Goal: Information Seeking & Learning: Learn about a topic

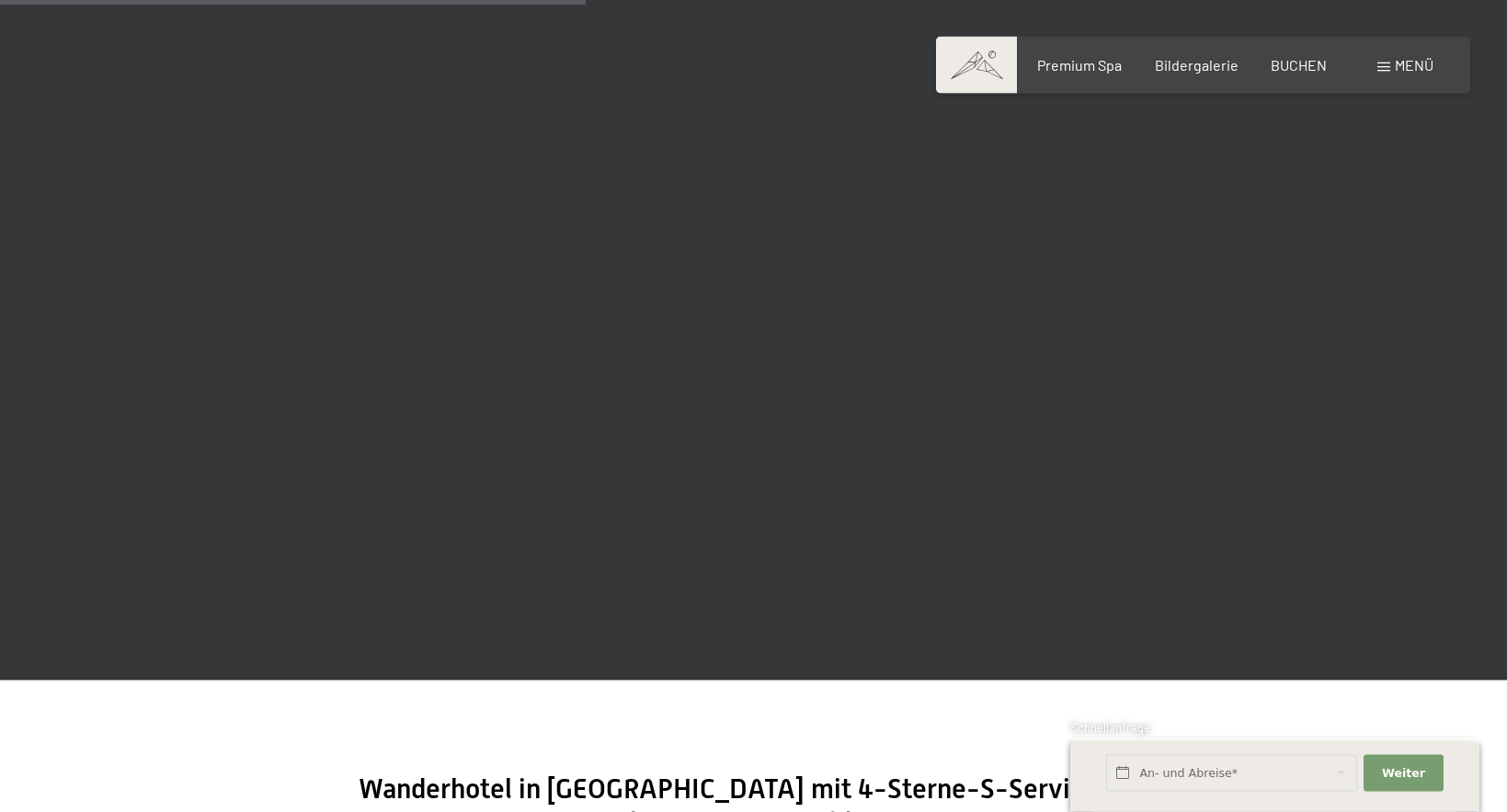
scroll to position [2842, 0]
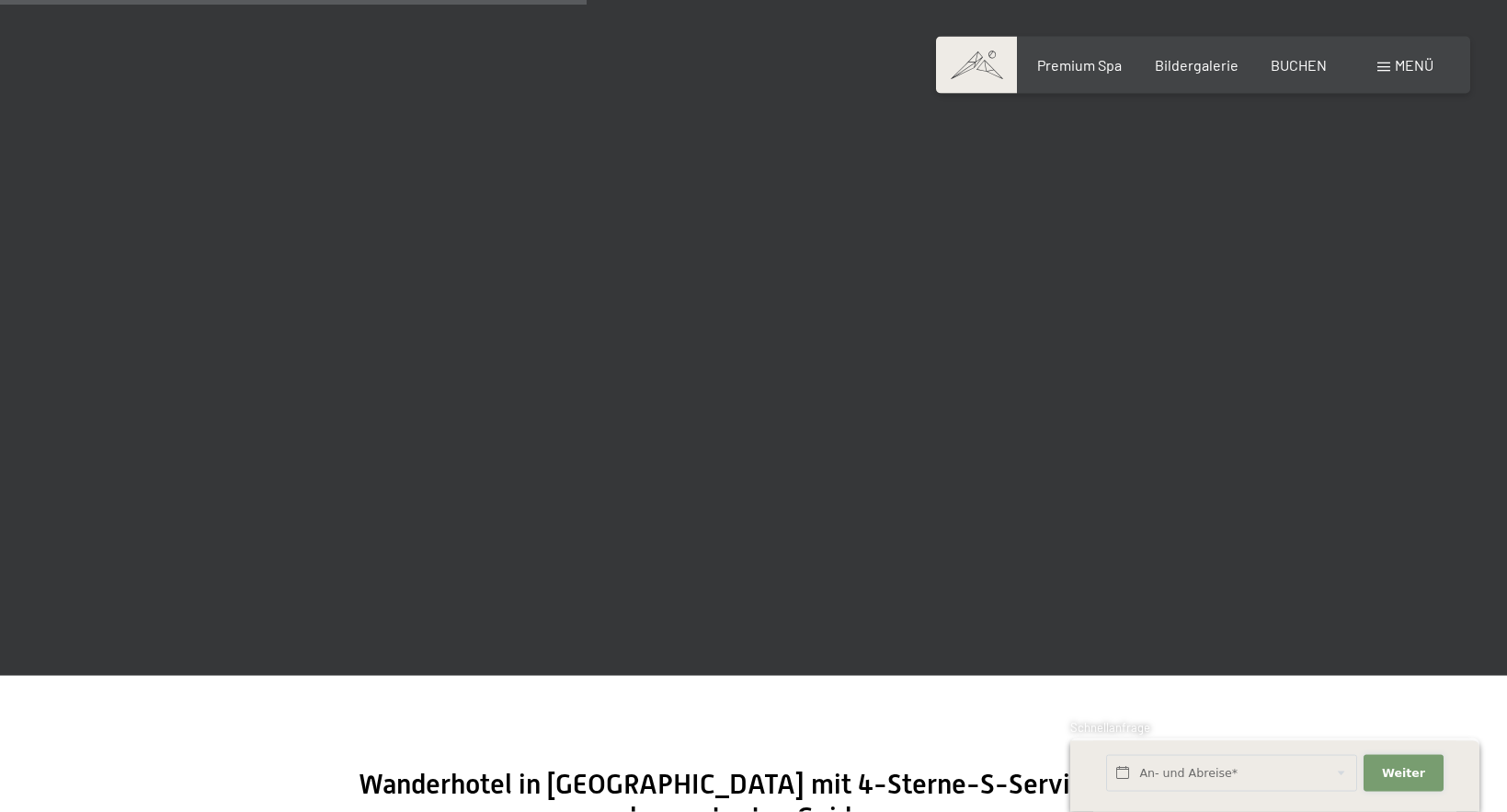
drag, startPoint x: 1400, startPoint y: 771, endPoint x: 1318, endPoint y: 634, distance: 159.7
click at [1400, 771] on span "Weiter" at bounding box center [1403, 773] width 44 height 17
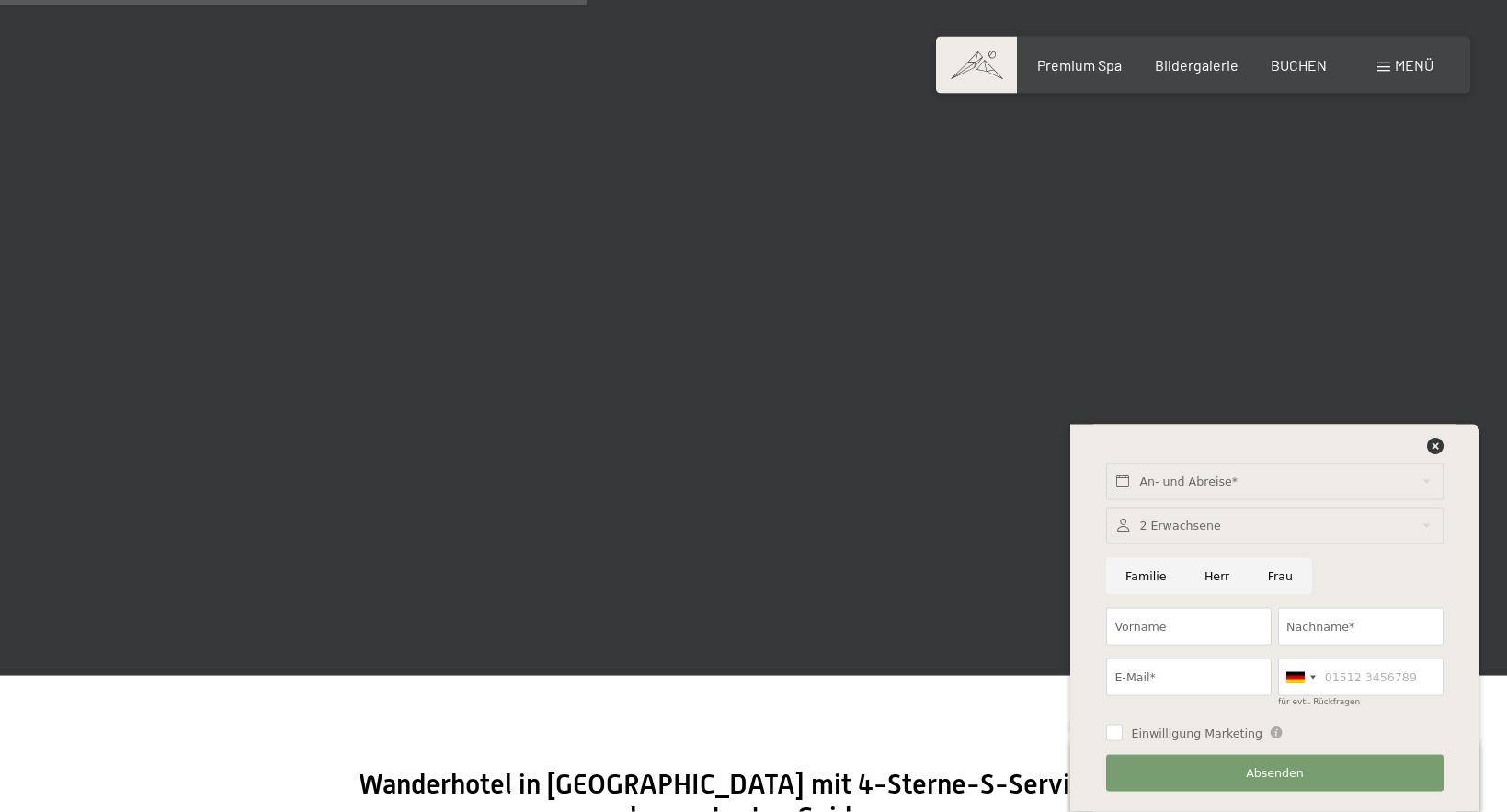
scroll to position [2842, 0]
drag, startPoint x: 1435, startPoint y: 445, endPoint x: 1176, endPoint y: 517, distance: 268.8
click at [1435, 445] on icon at bounding box center [1436, 446] width 17 height 17
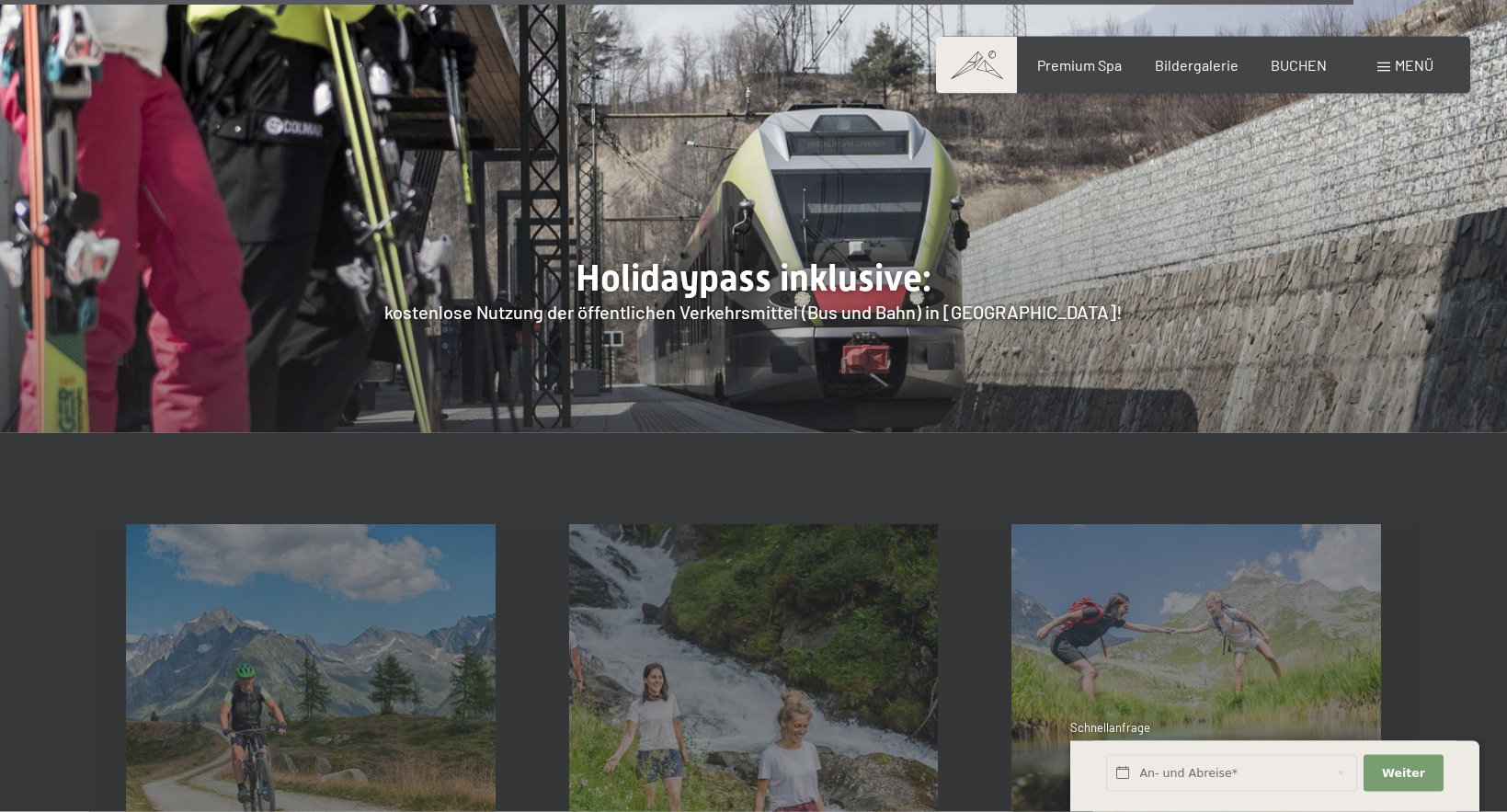
scroll to position [6556, 0]
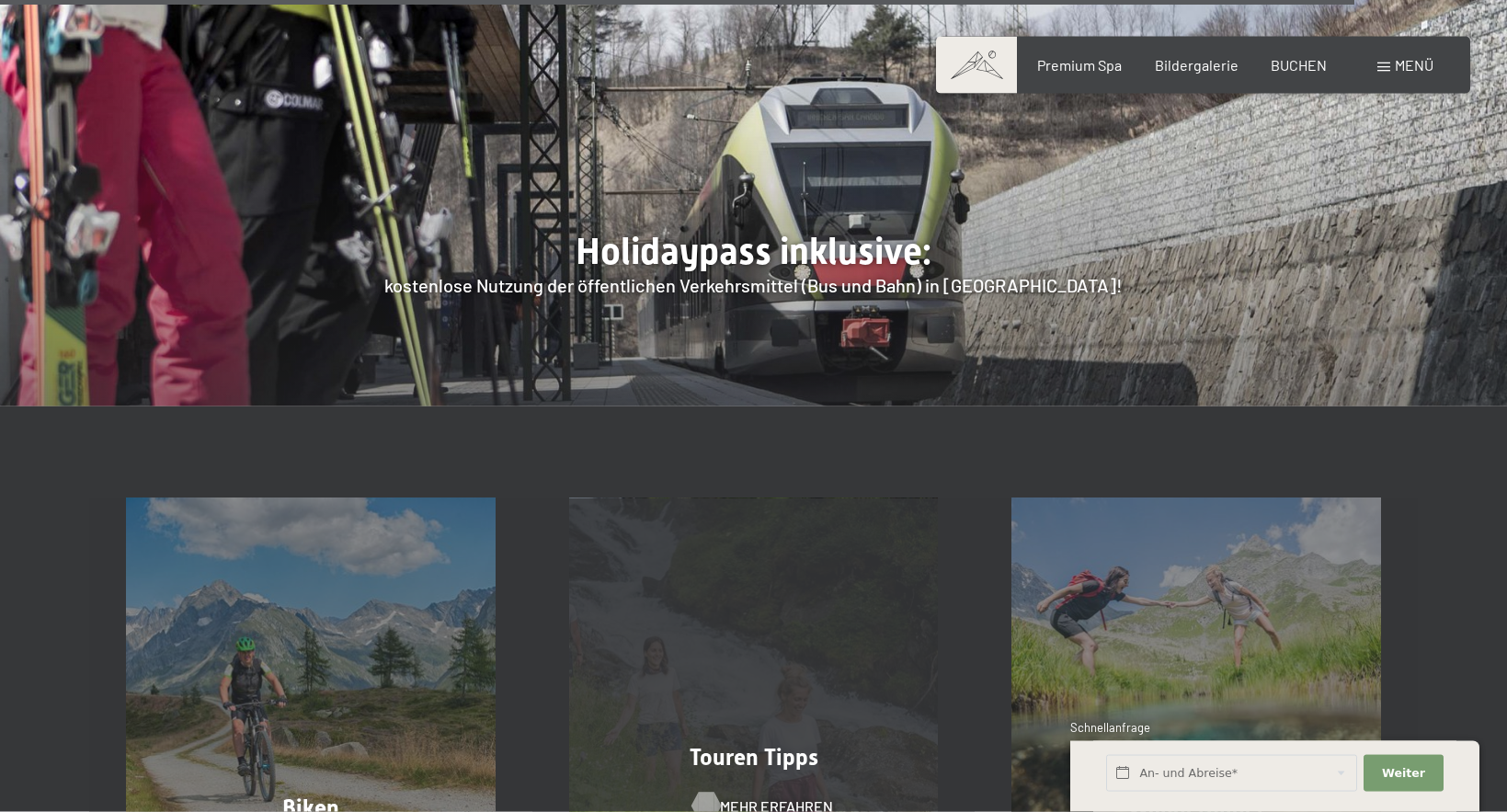
click at [724, 796] on span "Mehr erfahren" at bounding box center [776, 806] width 113 height 20
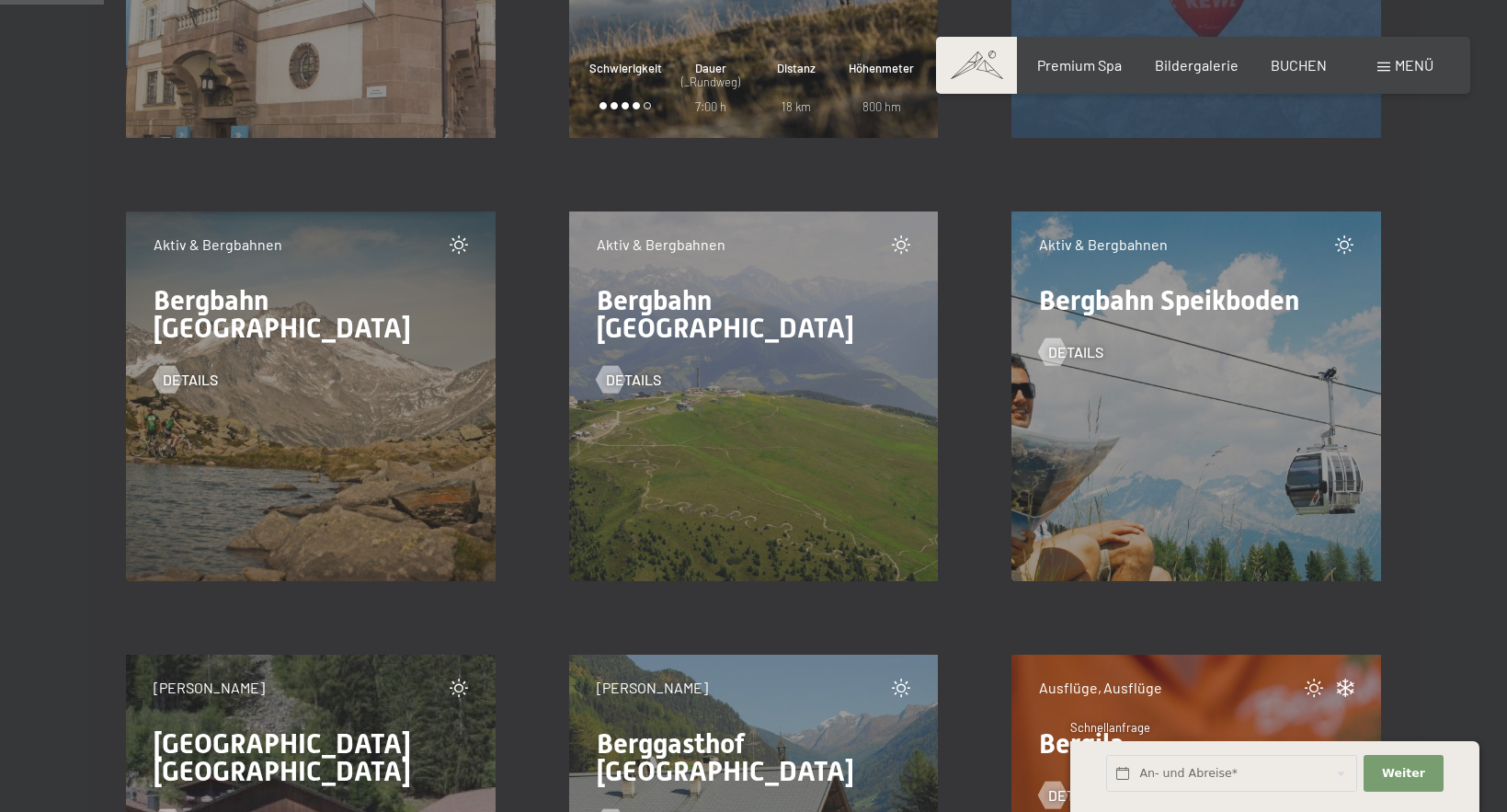
scroll to position [2180, 0]
click at [1079, 349] on span "Details" at bounding box center [1095, 351] width 56 height 20
click at [200, 369] on span "Details" at bounding box center [209, 379] width 56 height 20
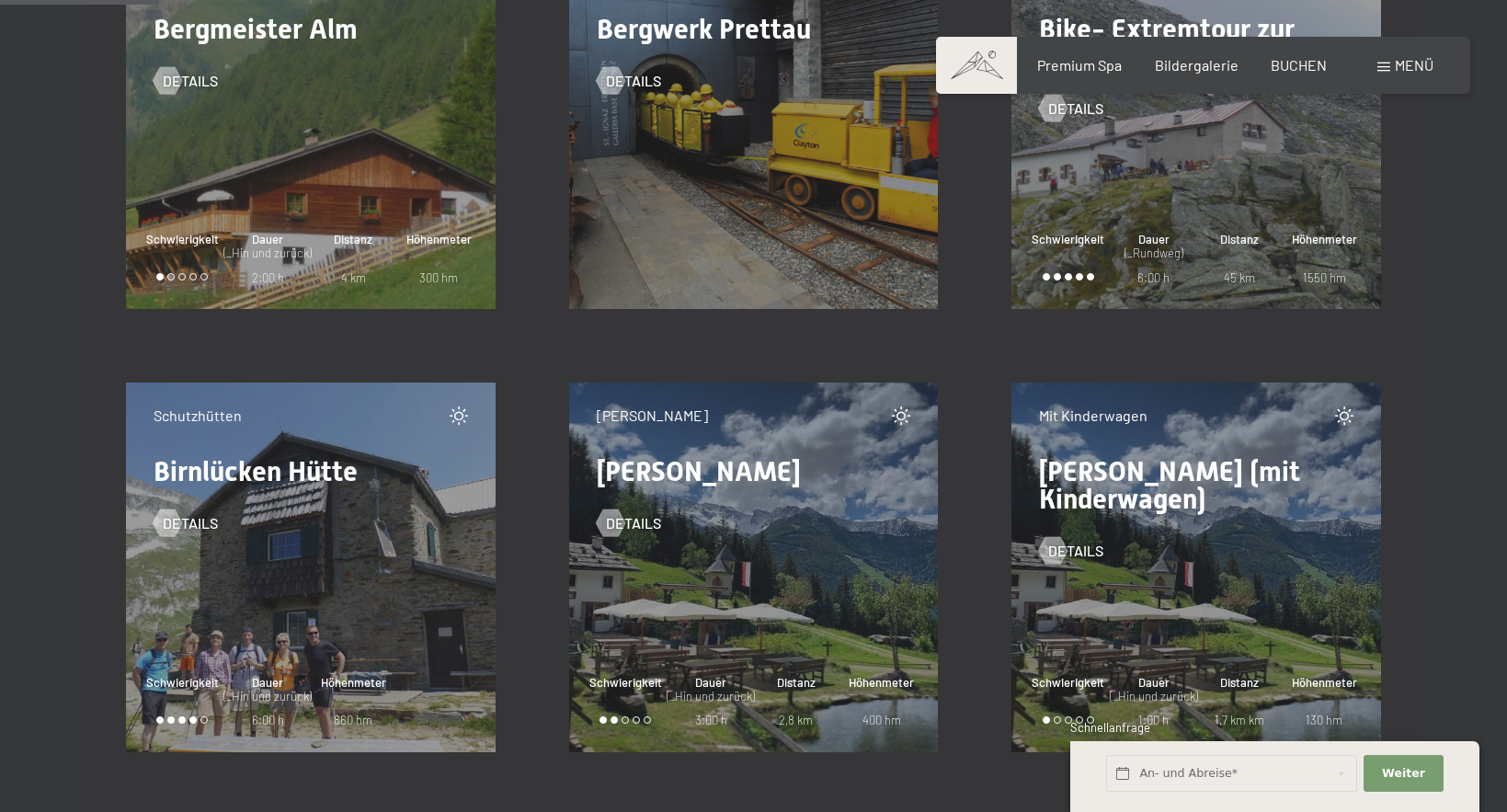
scroll to position [3342, 0]
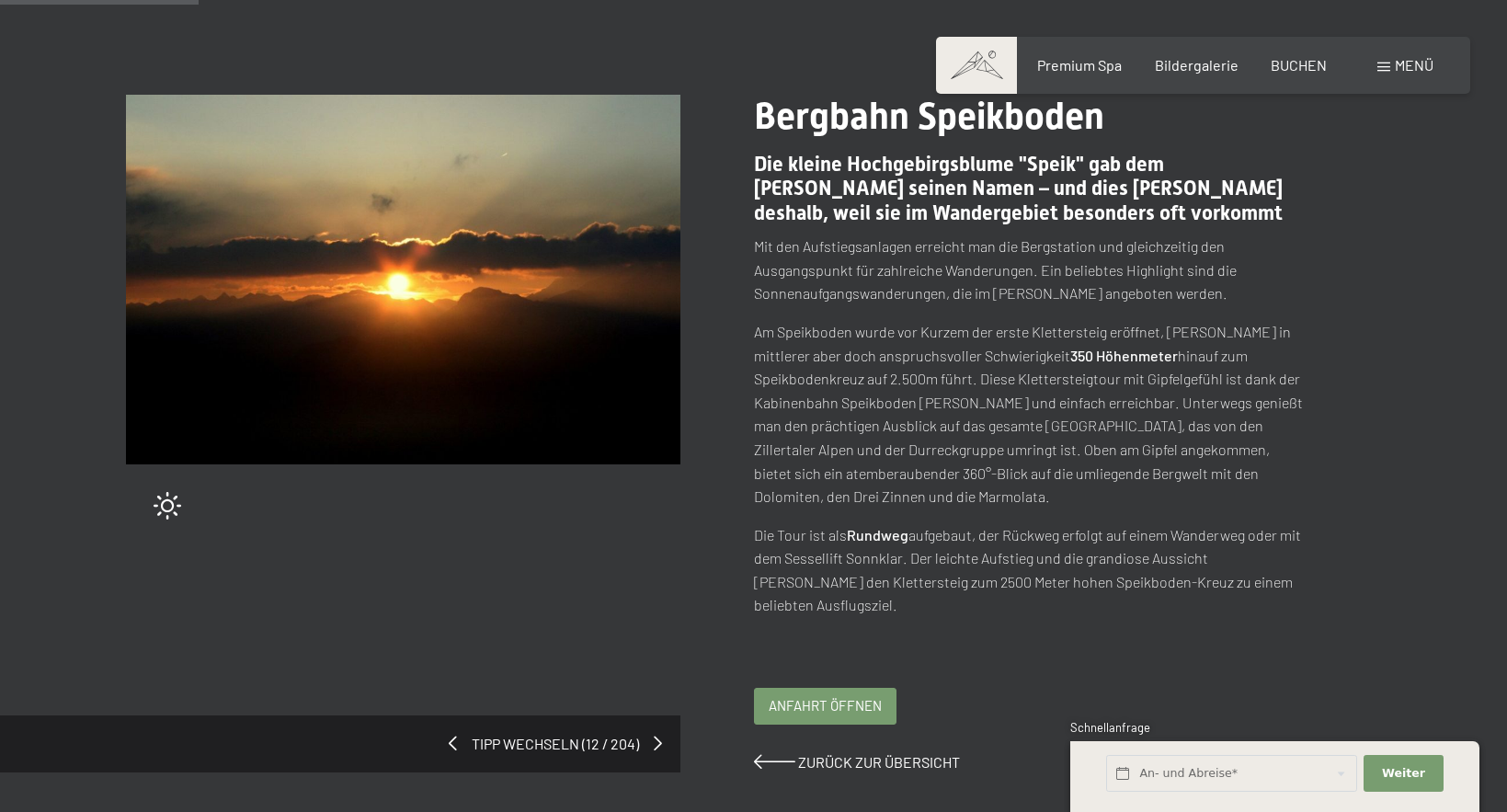
scroll to position [200, 0]
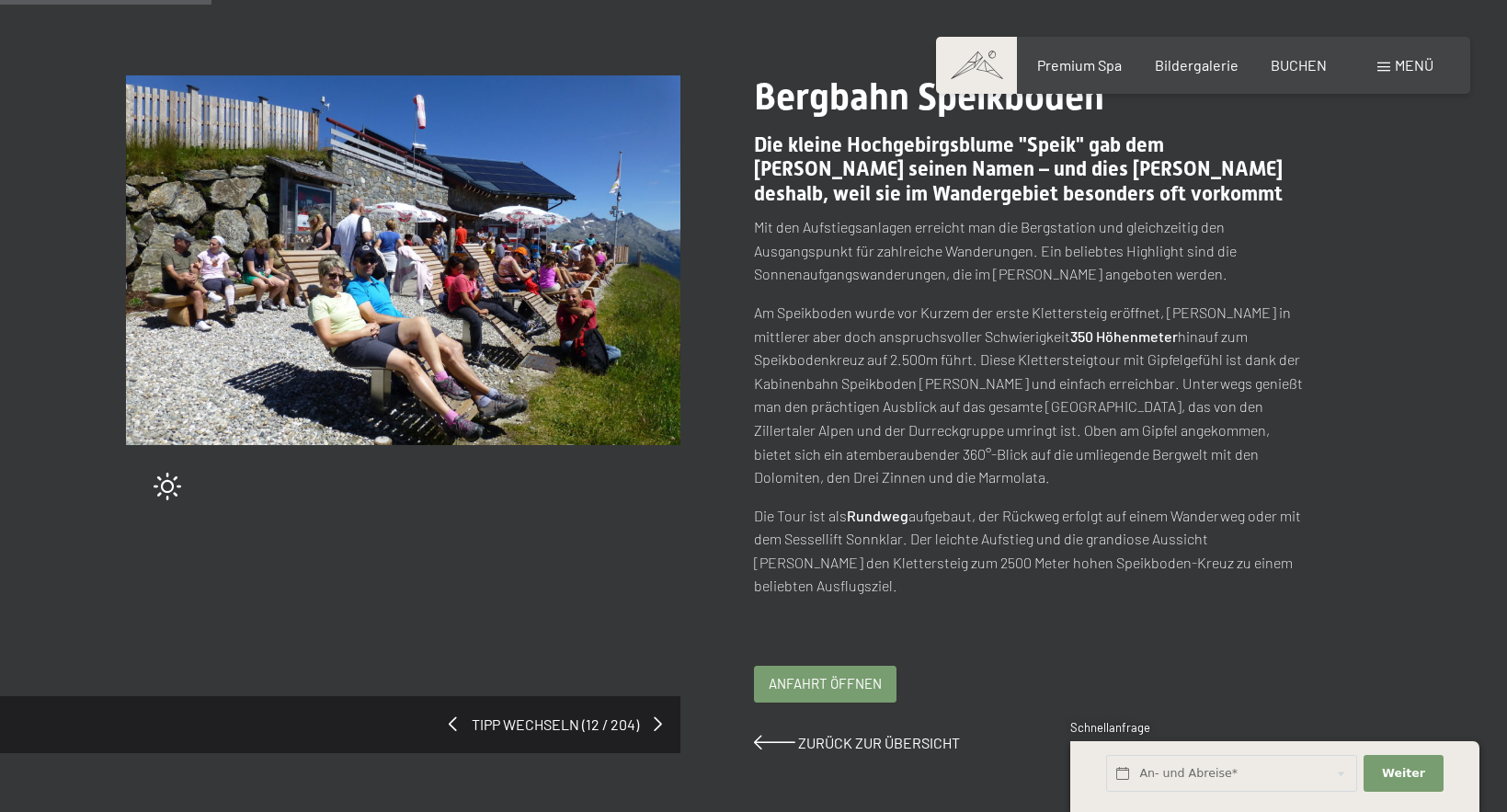
click at [811, 674] on span "Anfahrt öffnen" at bounding box center [825, 683] width 113 height 19
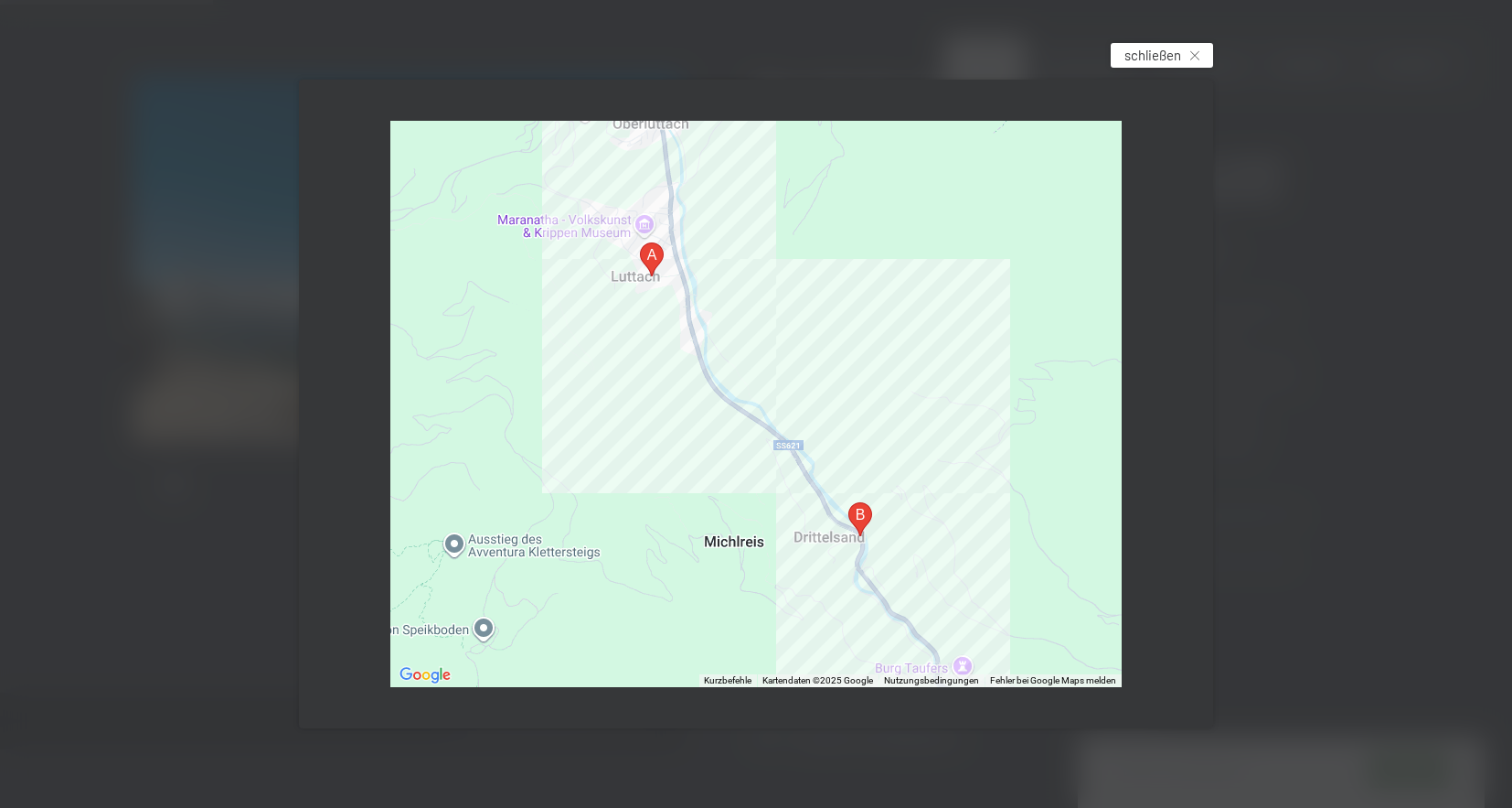
click at [1164, 56] on span "schließen" at bounding box center [1153, 55] width 57 height 19
